Goal: Transaction & Acquisition: Purchase product/service

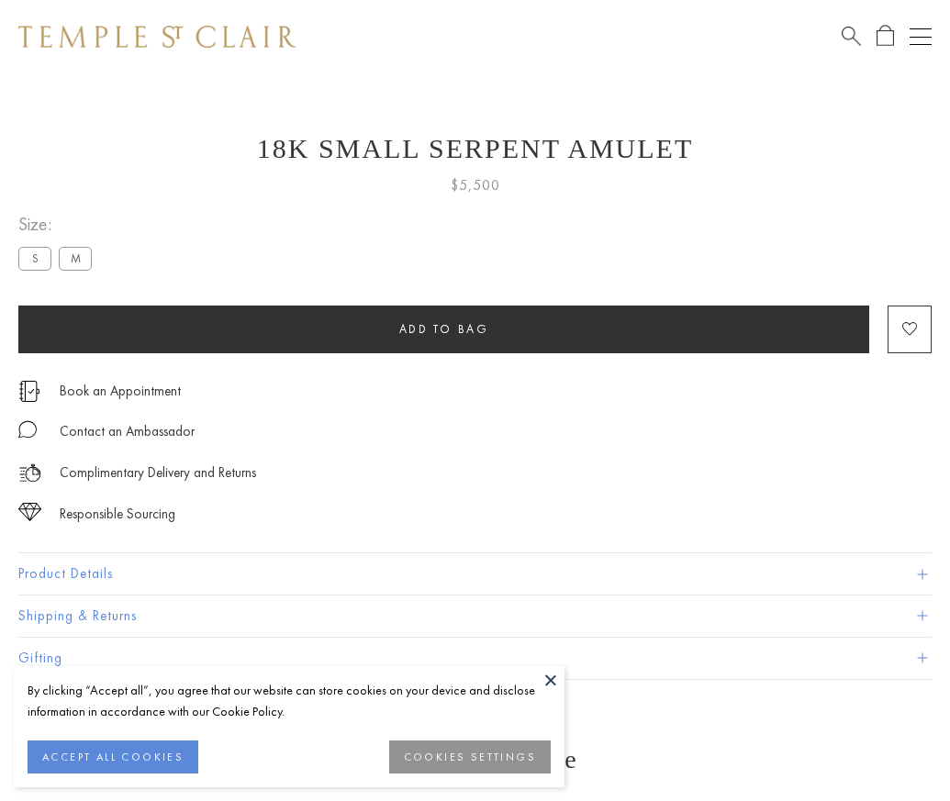
click at [443, 329] on span "Add to bag" at bounding box center [444, 329] width 90 height 16
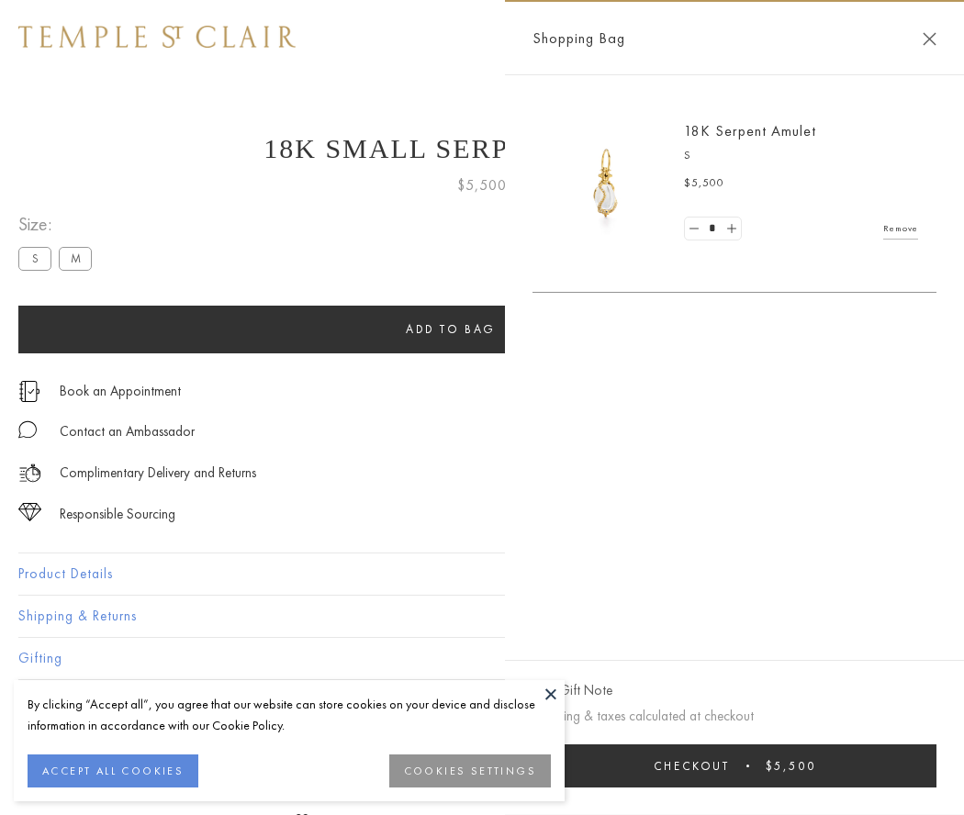
click at [730, 765] on span "Checkout" at bounding box center [692, 766] width 76 height 16
